Goal: Find contact information: Find contact information

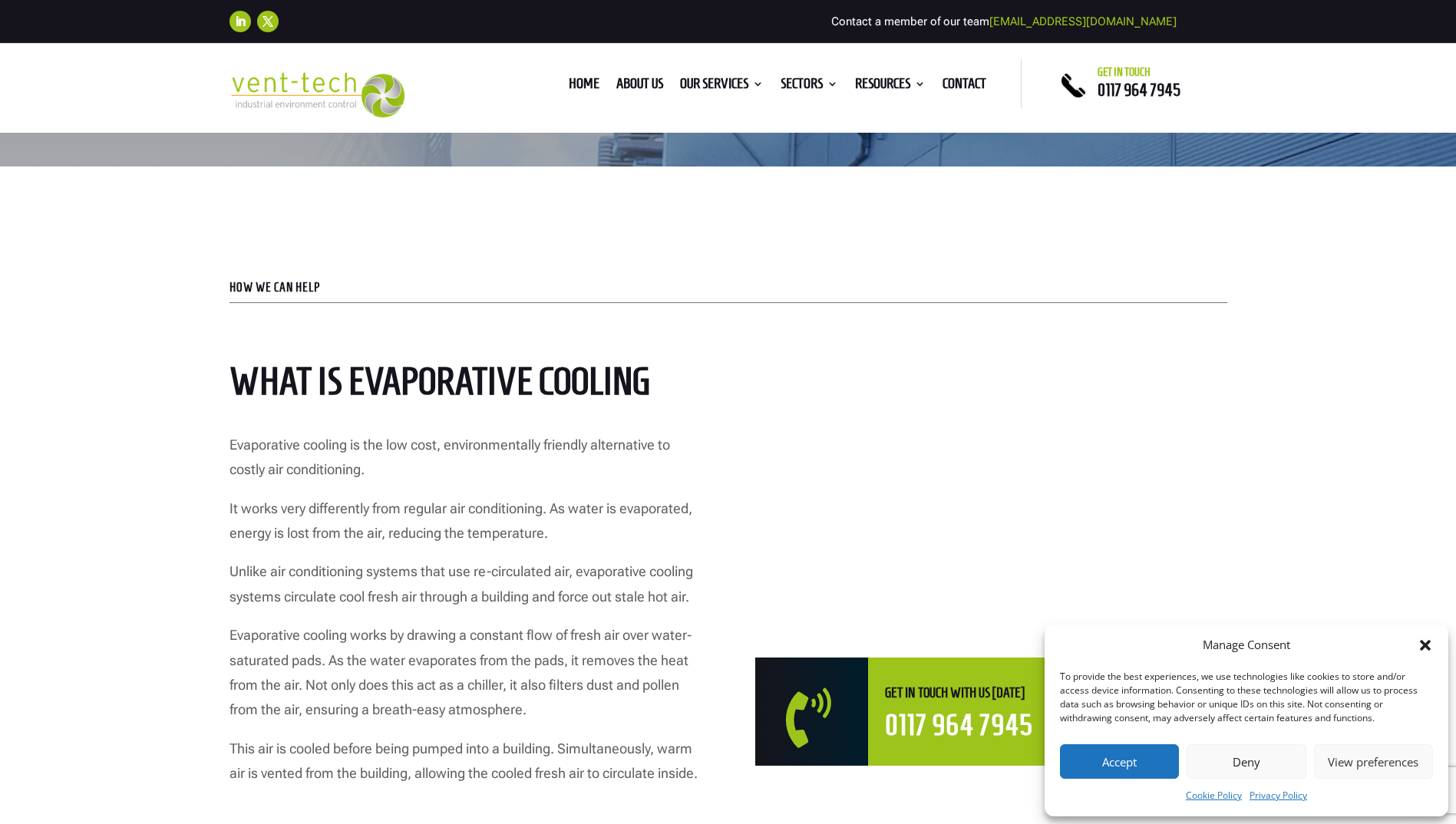
scroll to position [537, 0]
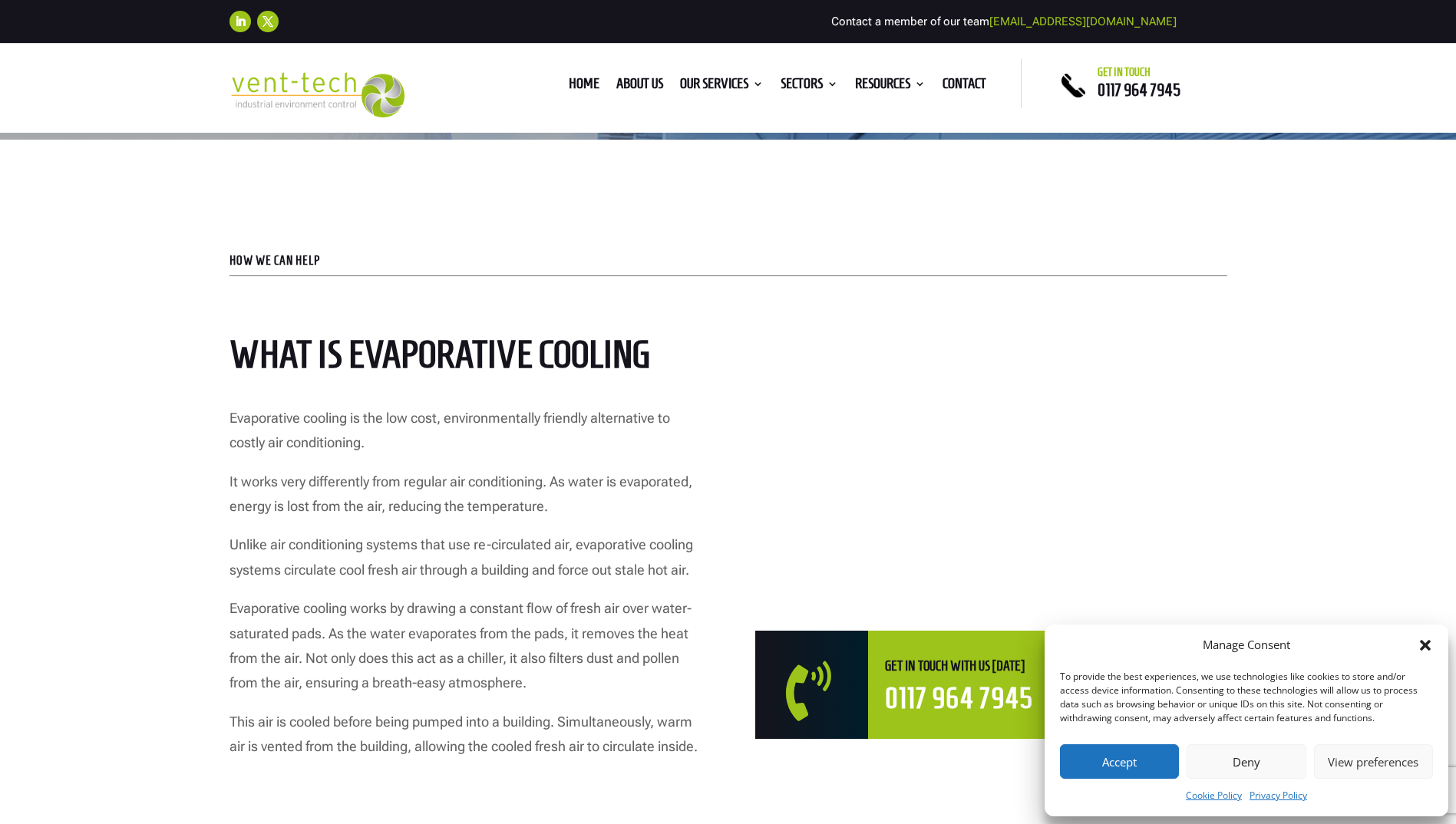
click at [1430, 647] on icon "Close dialog" at bounding box center [1424, 645] width 15 height 15
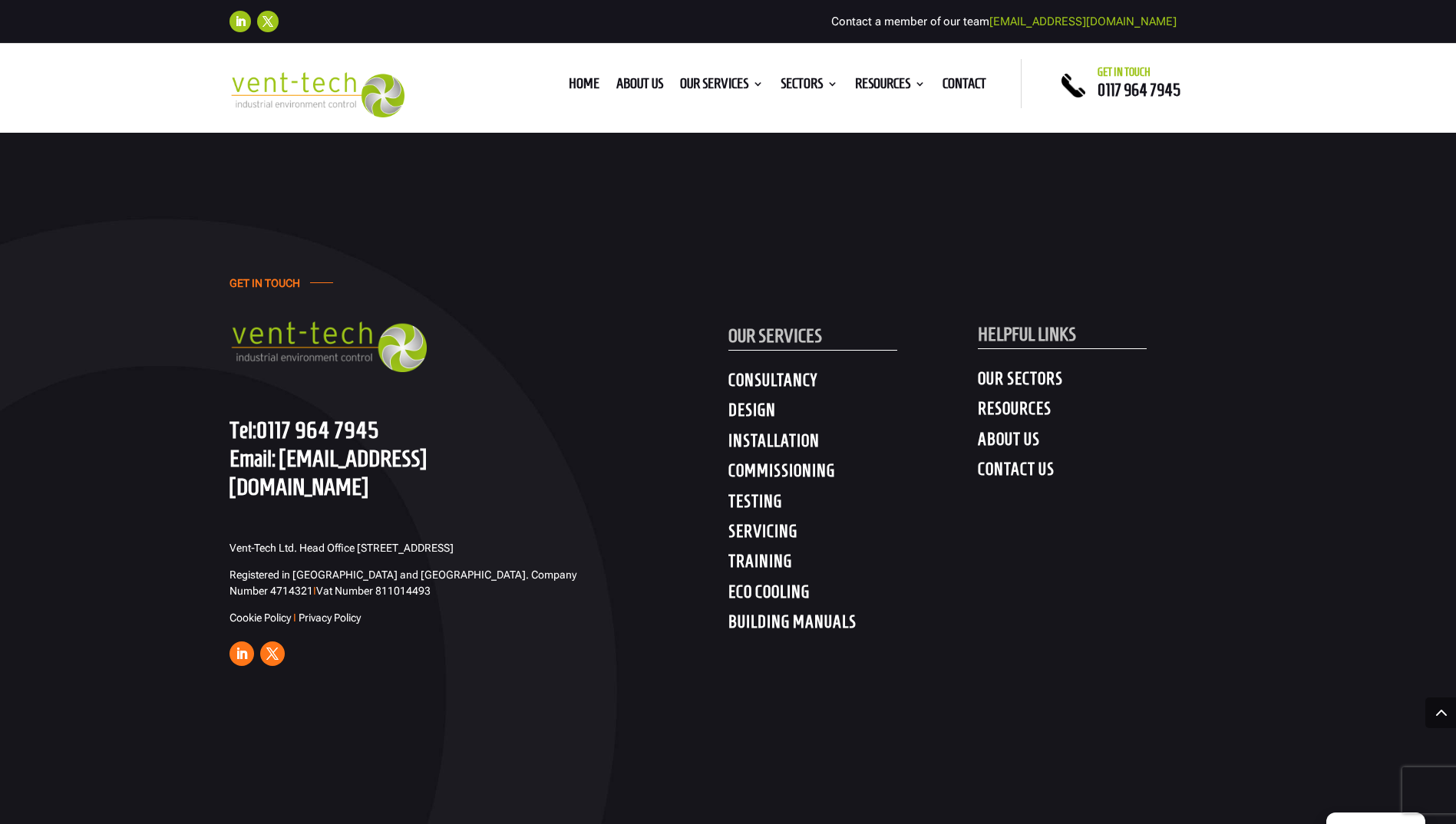
scroll to position [5757, 0]
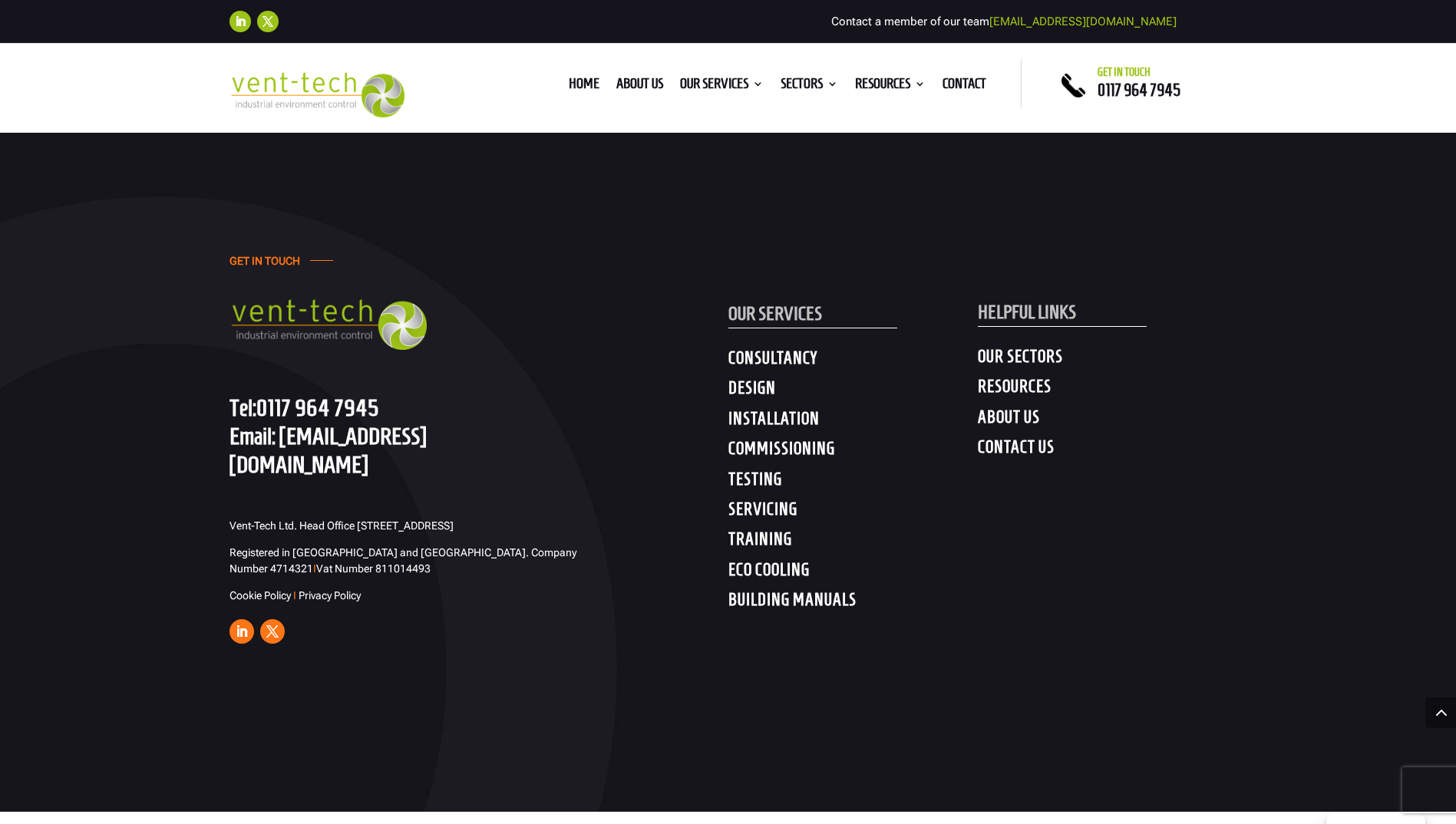
click at [1009, 464] on h4 "CONTACT US" at bounding box center [1102, 450] width 250 height 28
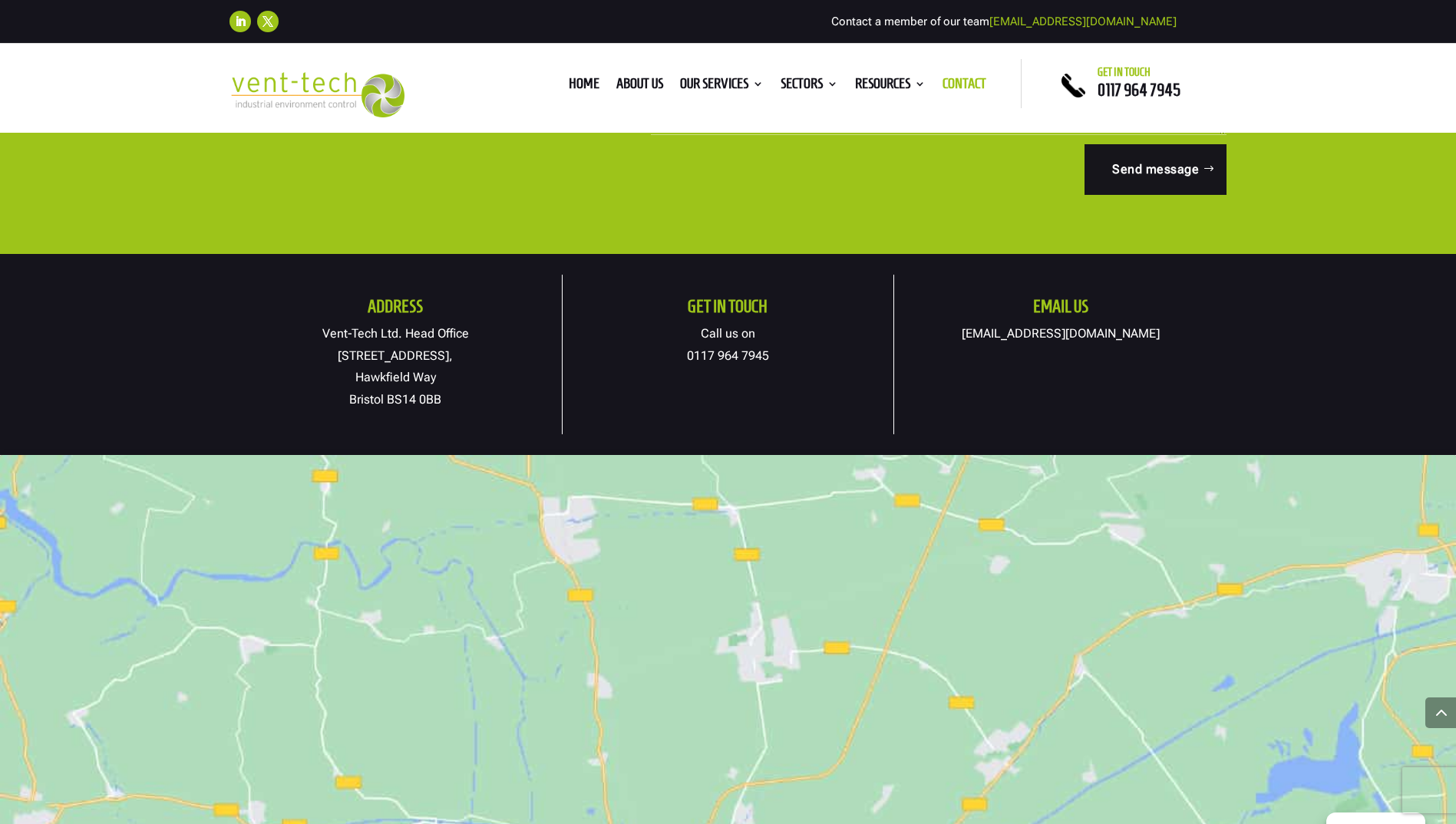
scroll to position [768, 0]
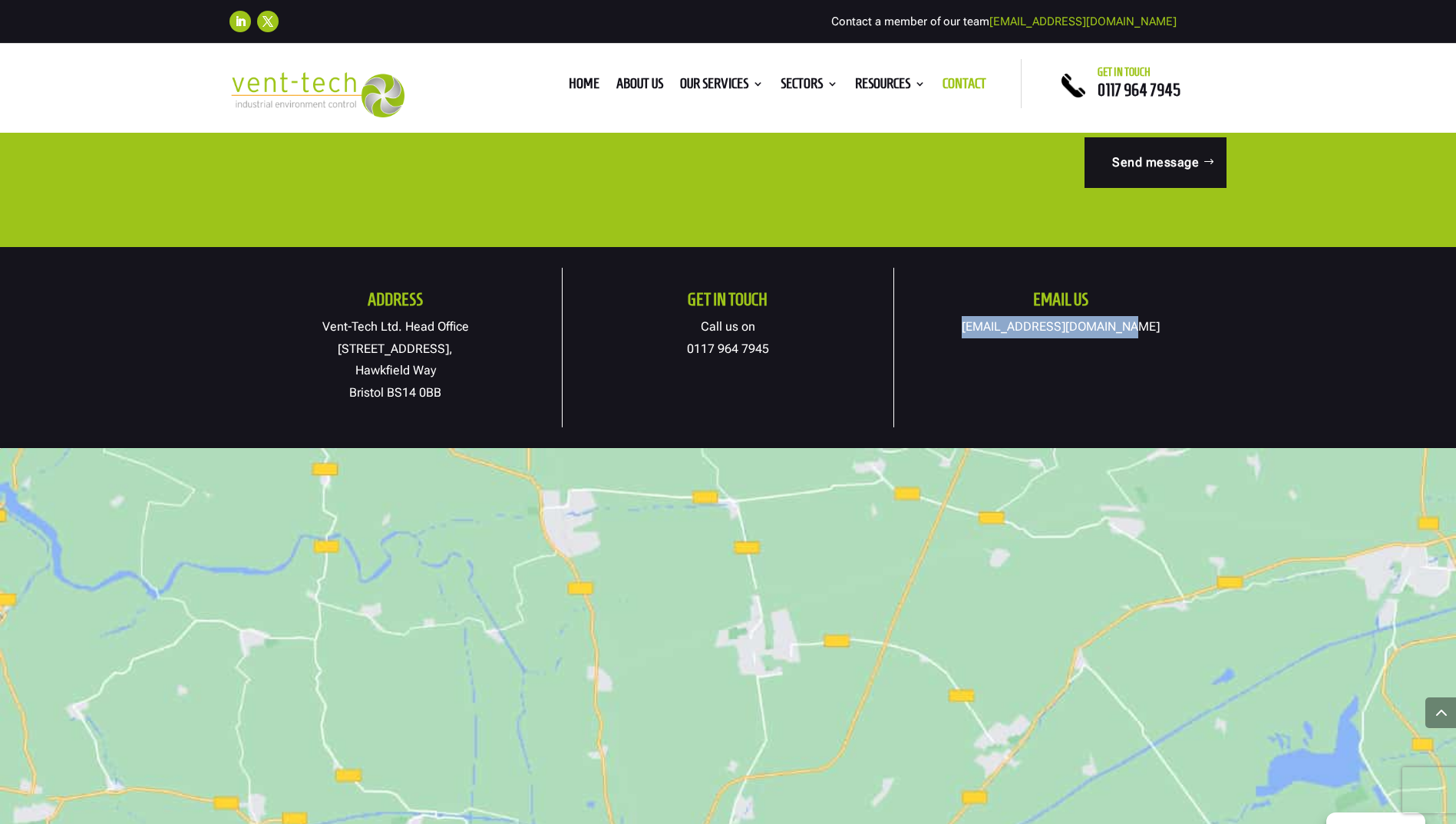
drag, startPoint x: 981, startPoint y: 330, endPoint x: 1145, endPoint y: 343, distance: 164.5
click at [1145, 343] on div "Email us [EMAIL_ADDRESS][DOMAIN_NAME]" at bounding box center [1060, 315] width 332 height 93
copy link "[EMAIL_ADDRESS][DOMAIN_NAME]"
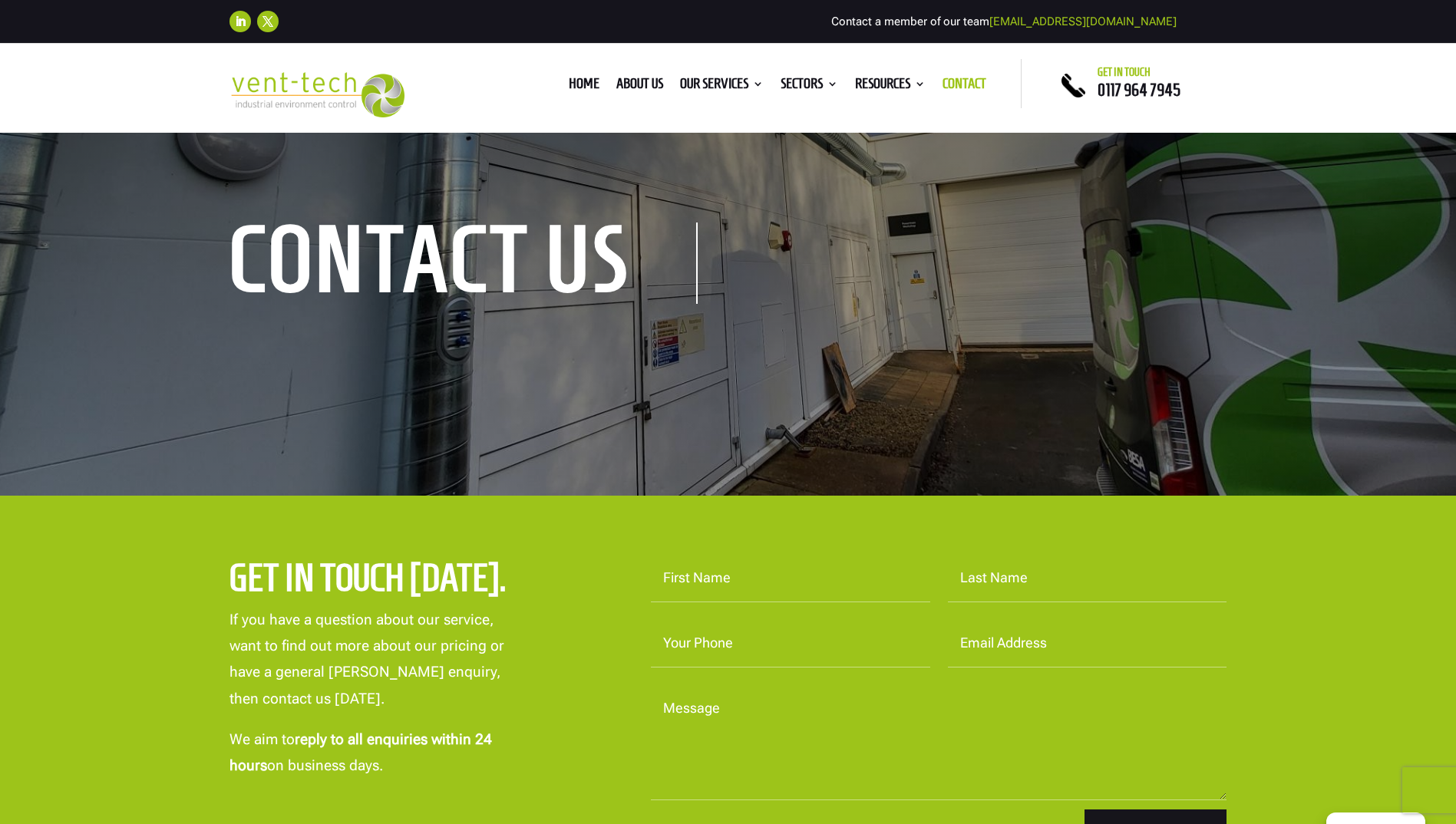
scroll to position [0, 0]
